Goal: Task Accomplishment & Management: Manage account settings

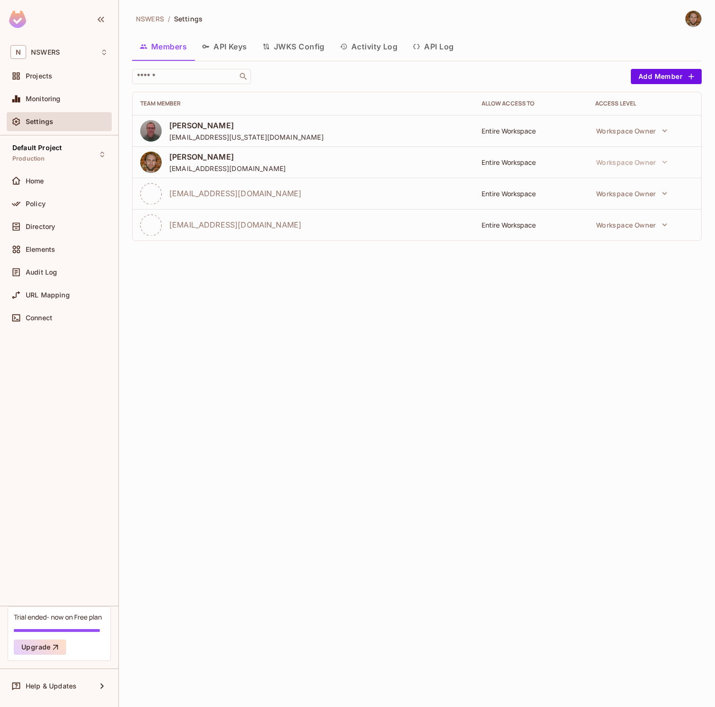
click at [489, 435] on div "NSWERS / Settings Members API Keys JWKS Config Activity Log API Log ​ Add Membe…" at bounding box center [417, 353] width 596 height 707
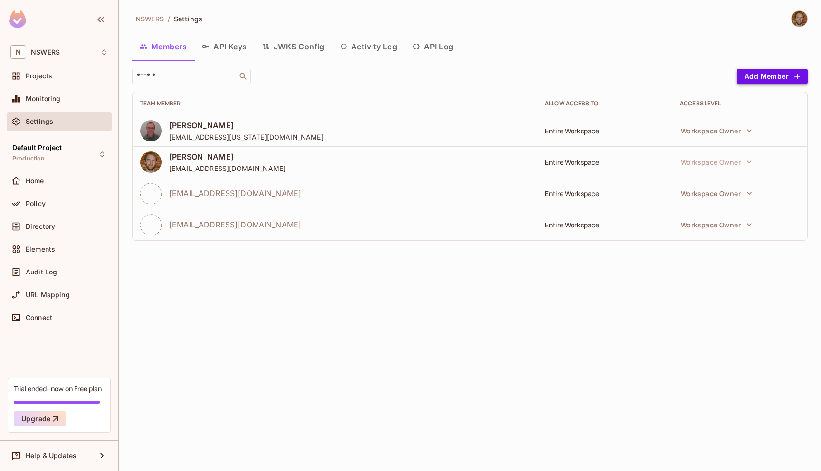
click at [714, 78] on button "Add Member" at bounding box center [772, 76] width 71 height 15
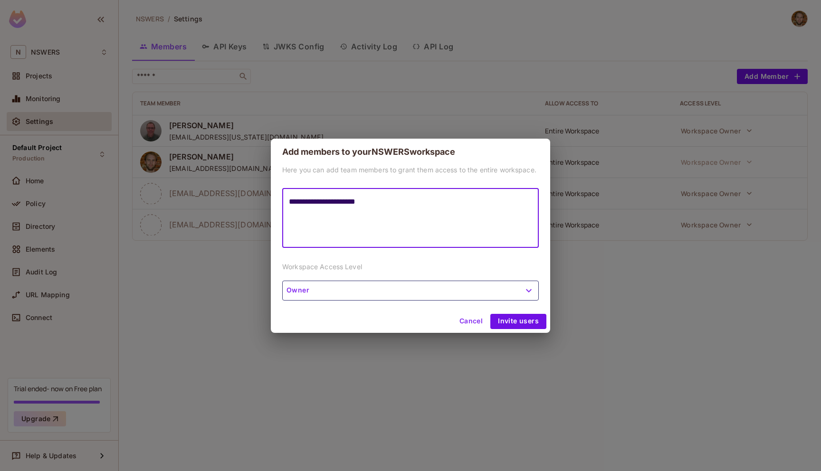
type textarea "**********"
click at [341, 295] on button "Owner" at bounding box center [410, 291] width 257 height 20
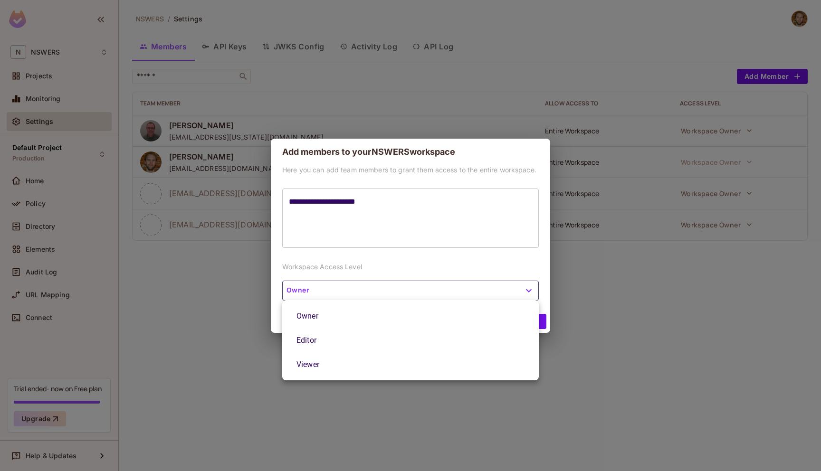
click at [327, 315] on li "Owner" at bounding box center [410, 316] width 257 height 24
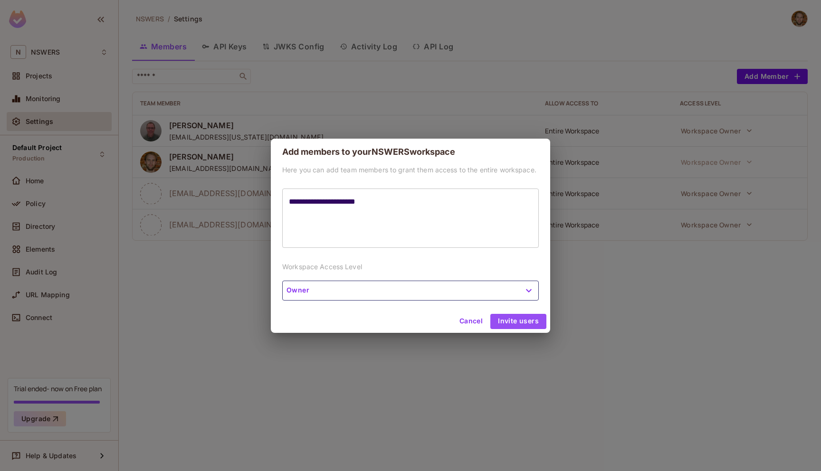
click at [516, 319] on button "Invite users" at bounding box center [518, 321] width 56 height 15
